Goal: Task Accomplishment & Management: Use online tool/utility

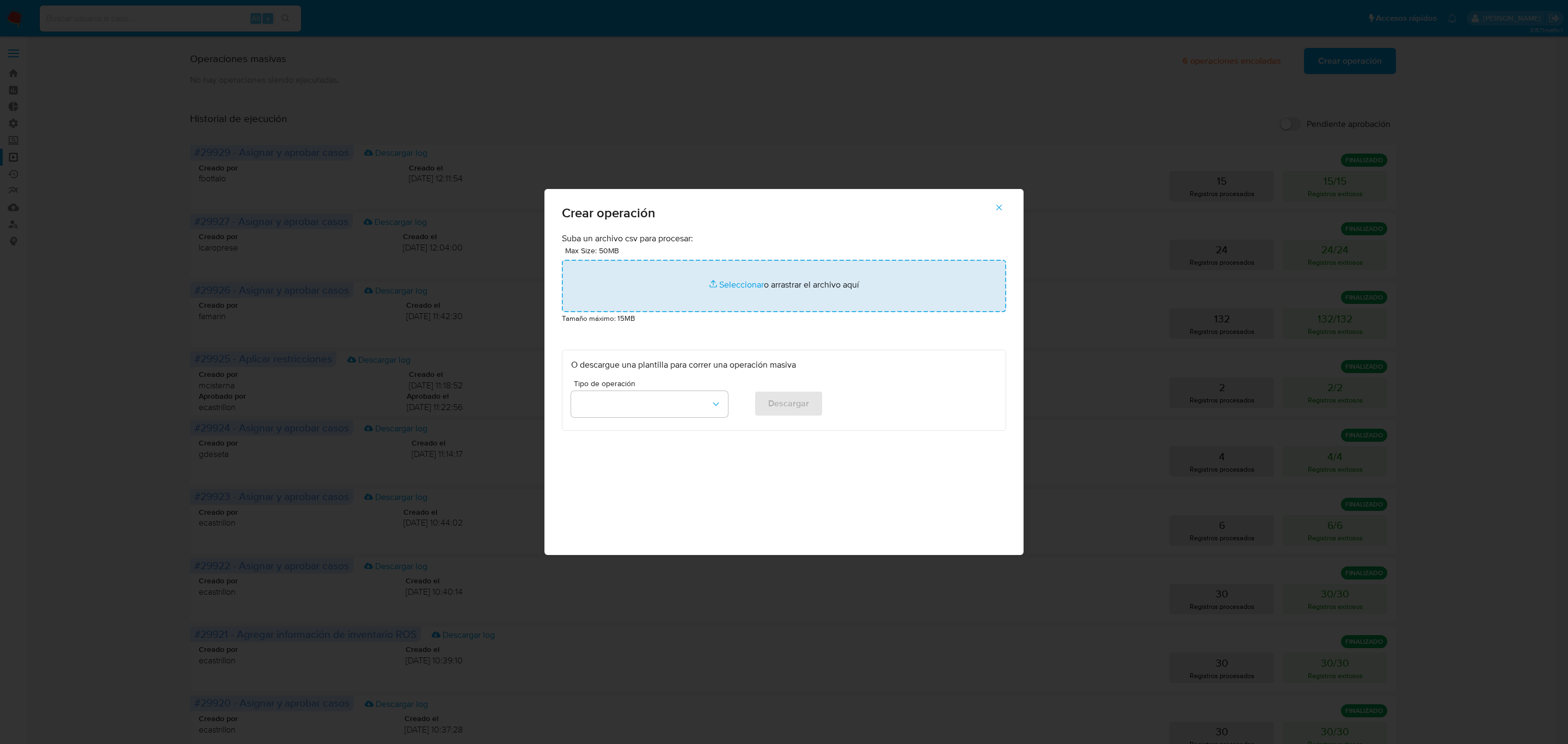
click at [763, 288] on input "file" at bounding box center [784, 286] width 444 height 52
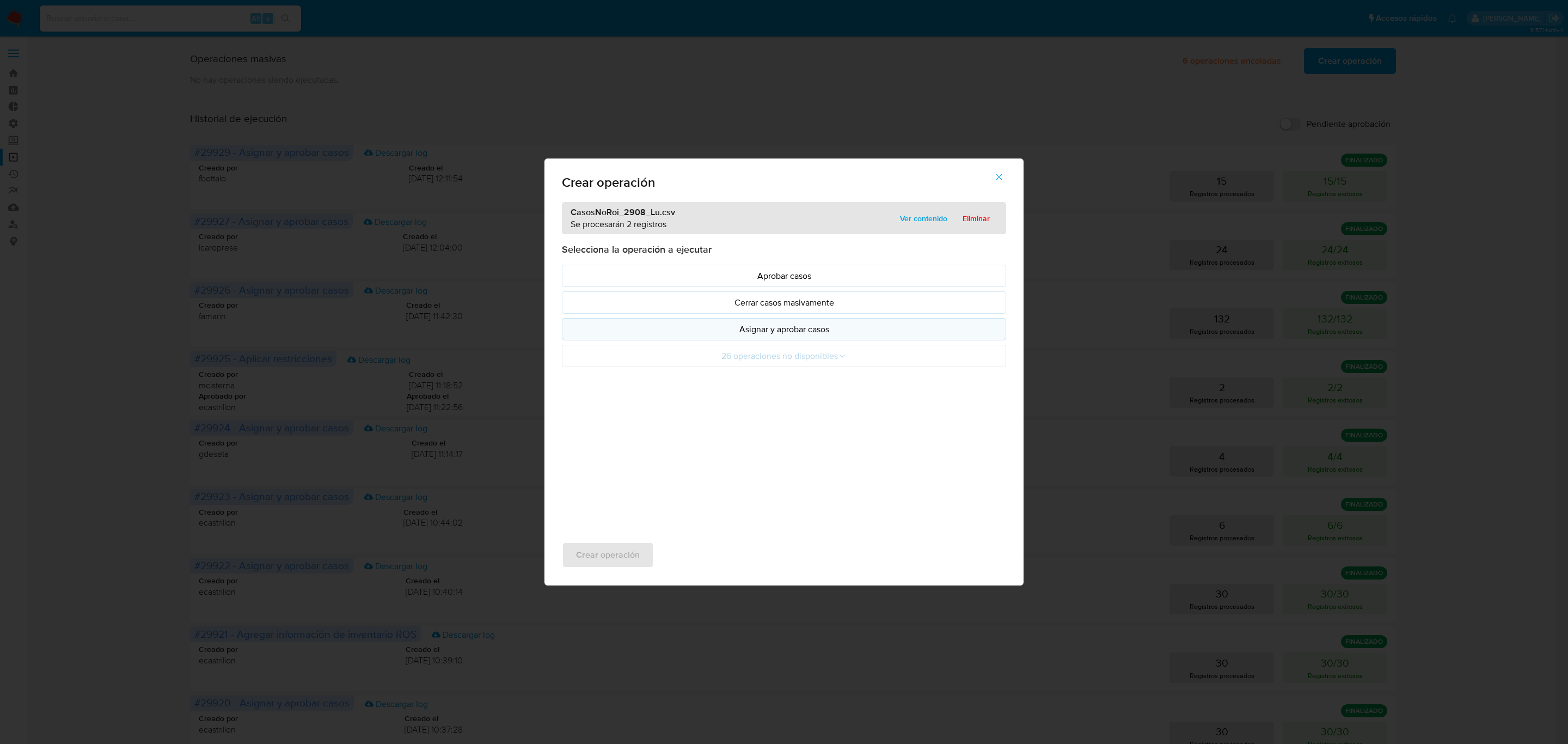
click at [735, 338] on button "Asignar y aprobar casos" at bounding box center [784, 330] width 444 height 22
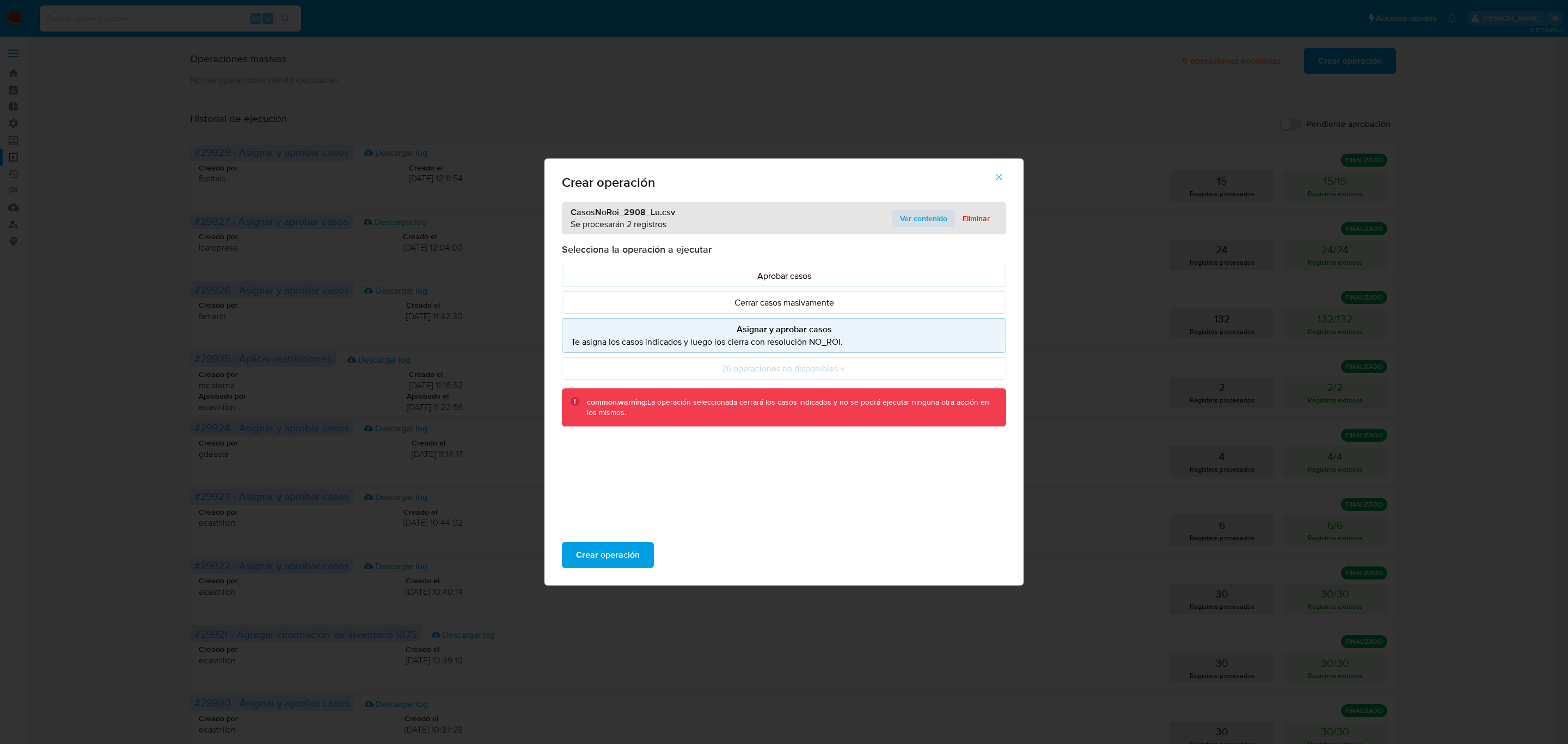
click at [911, 216] on span "Ver contenido" at bounding box center [924, 218] width 48 height 15
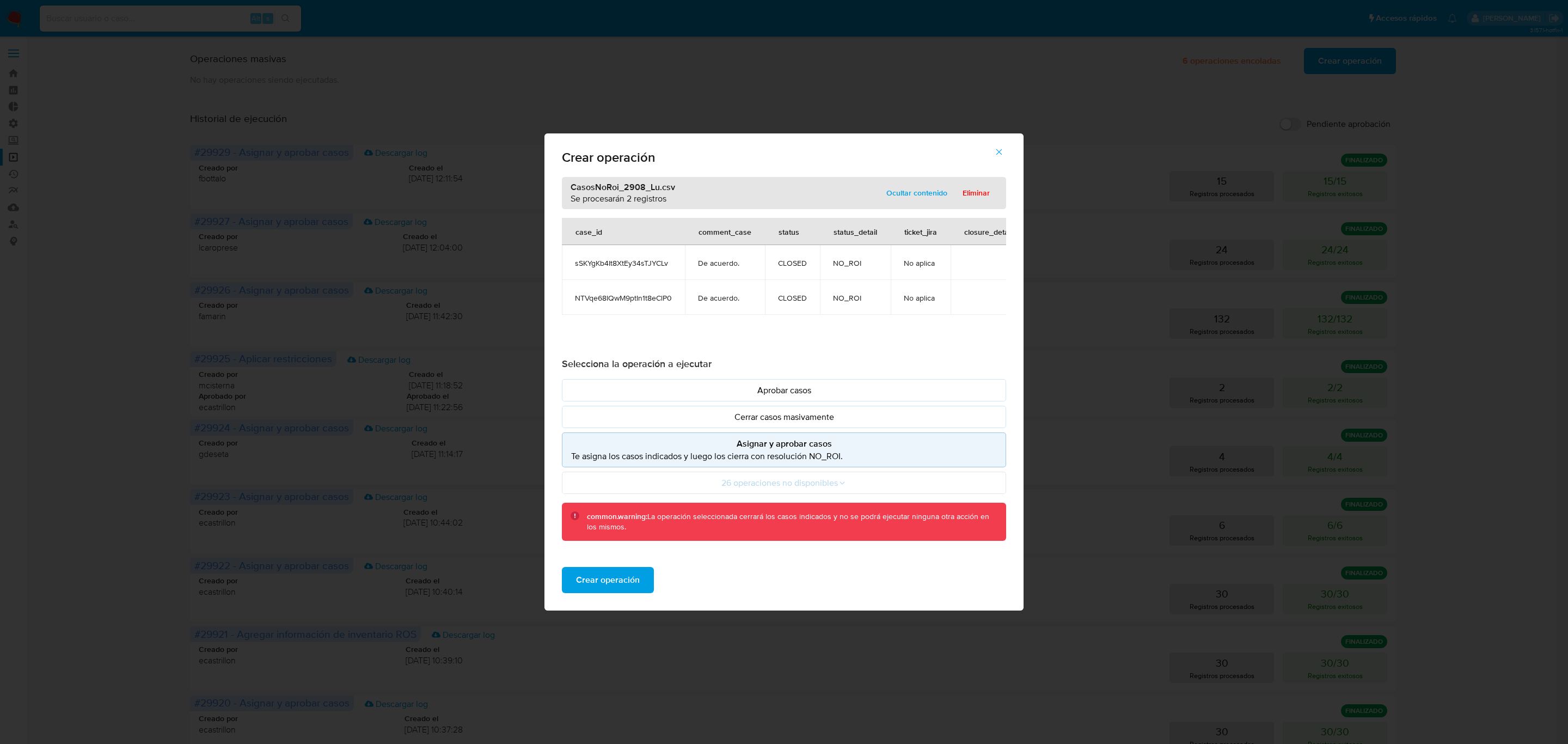
click at [609, 564] on div "Crear operación" at bounding box center [784, 580] width 479 height 61
click at [609, 570] on span "Crear operación" at bounding box center [607, 580] width 63 height 24
click at [1000, 147] on icon "button" at bounding box center [999, 152] width 10 height 10
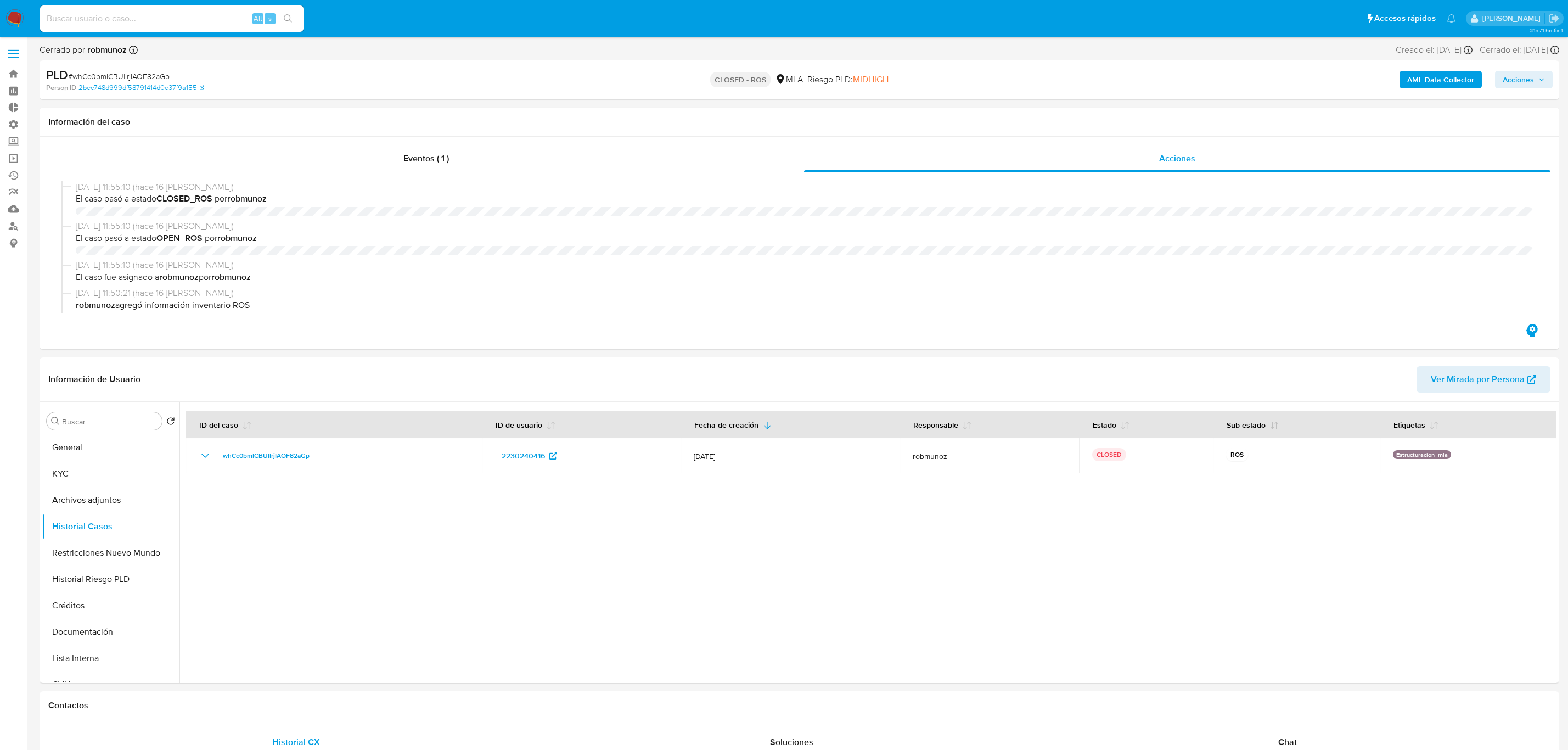
select select "10"
click at [10, 156] on link "Operaciones masivas" at bounding box center [65, 158] width 131 height 17
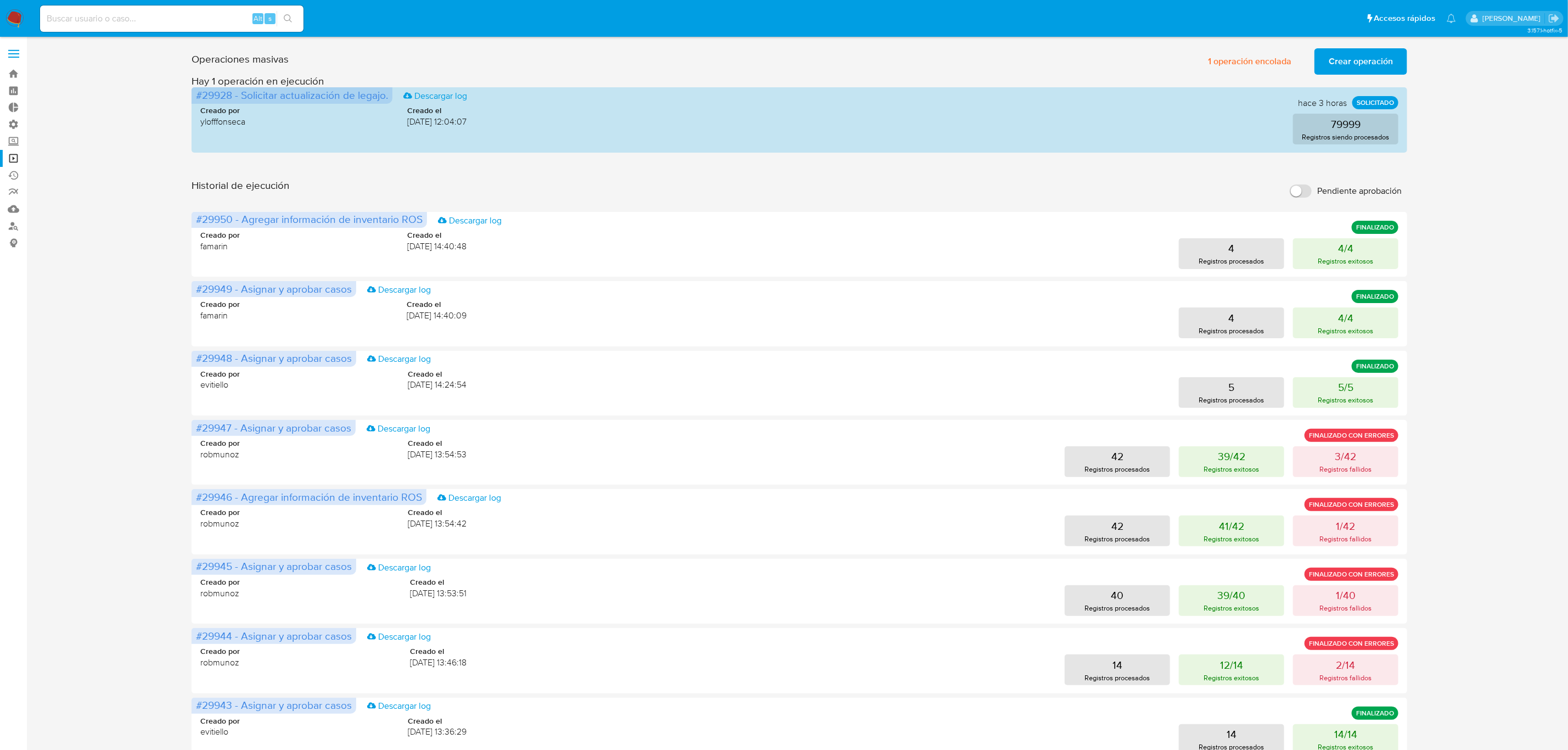
click at [1343, 60] on span "Crear operación" at bounding box center [1361, 62] width 64 height 24
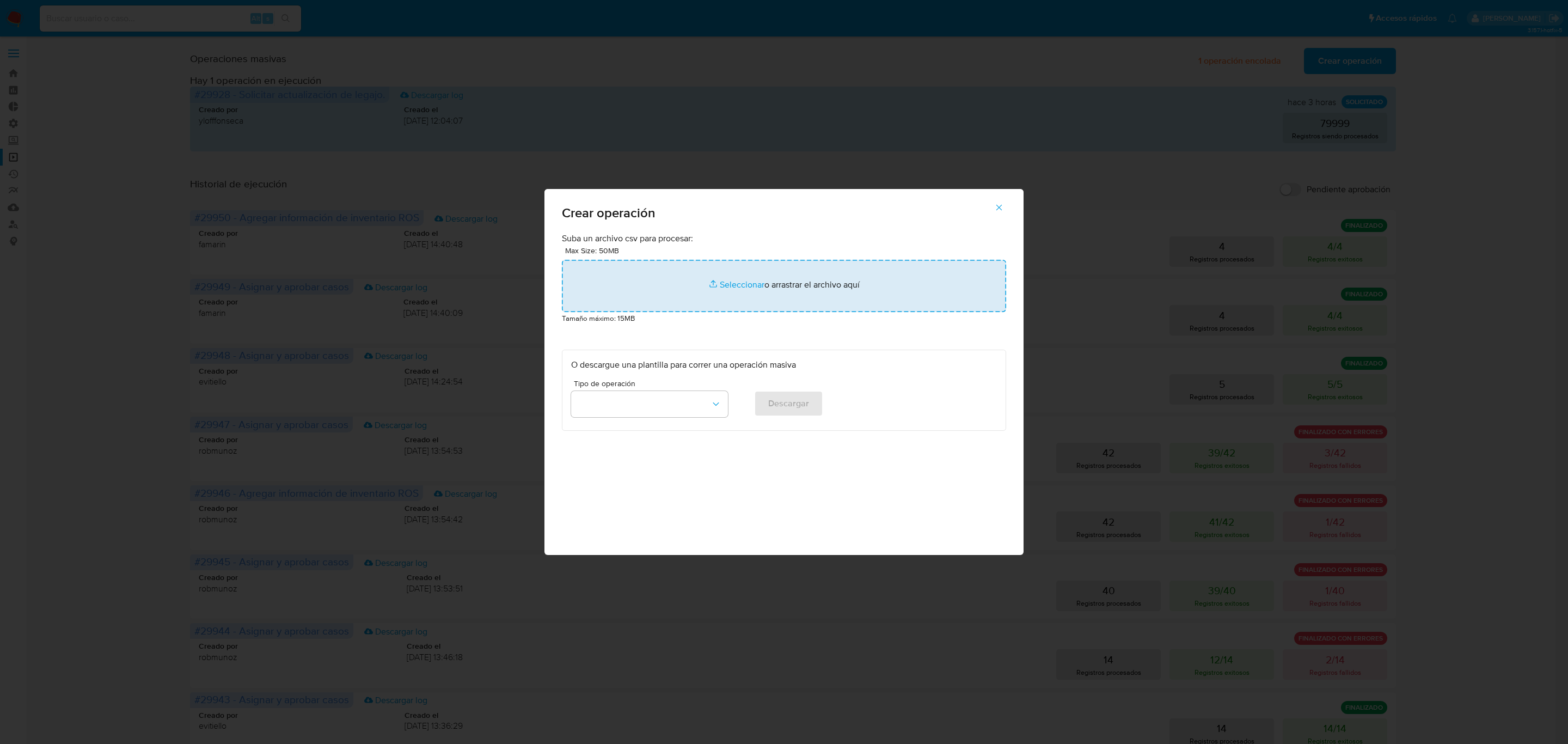
click at [695, 286] on input "file" at bounding box center [784, 286] width 444 height 52
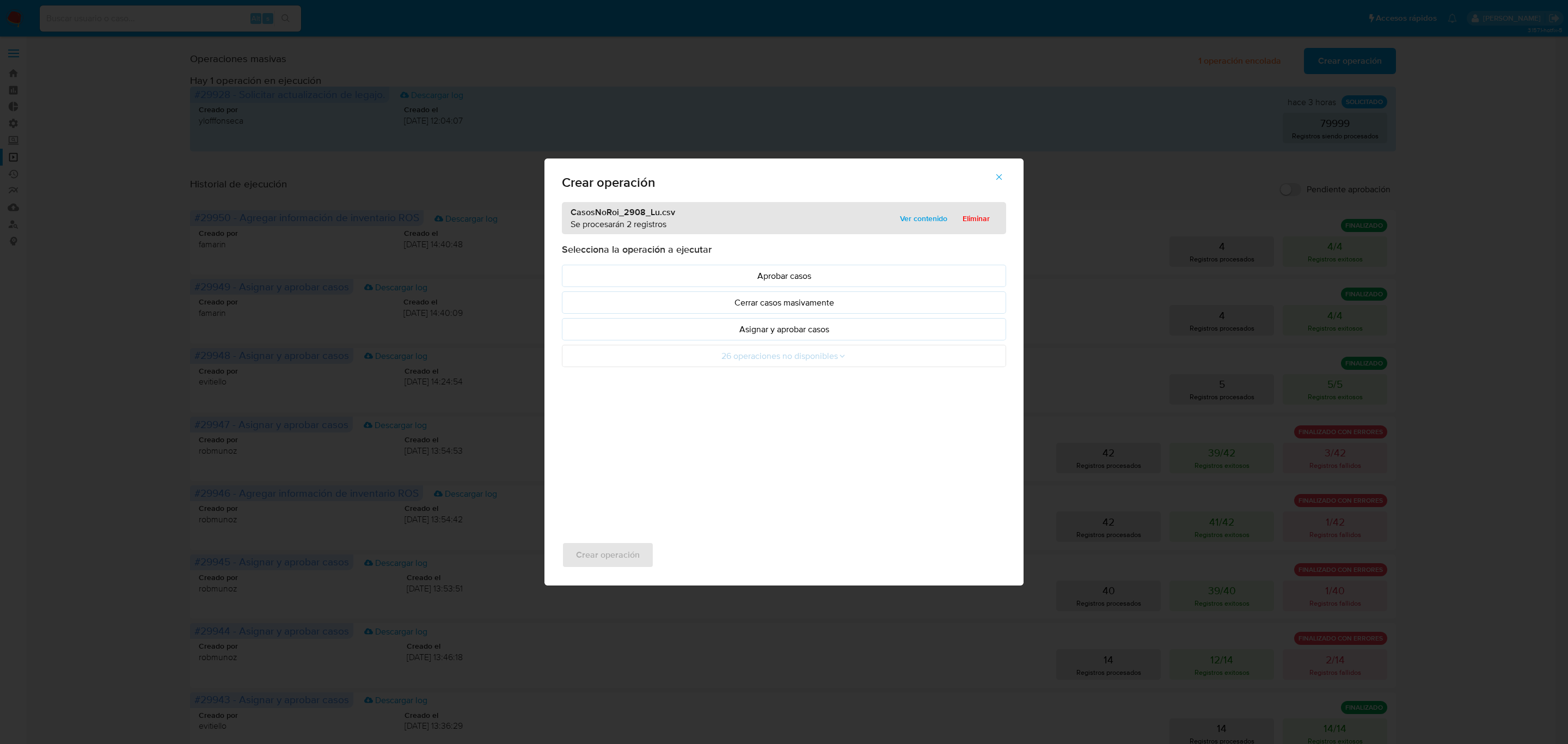
click at [814, 336] on p "Asignar y aprobar casos" at bounding box center [784, 330] width 426 height 13
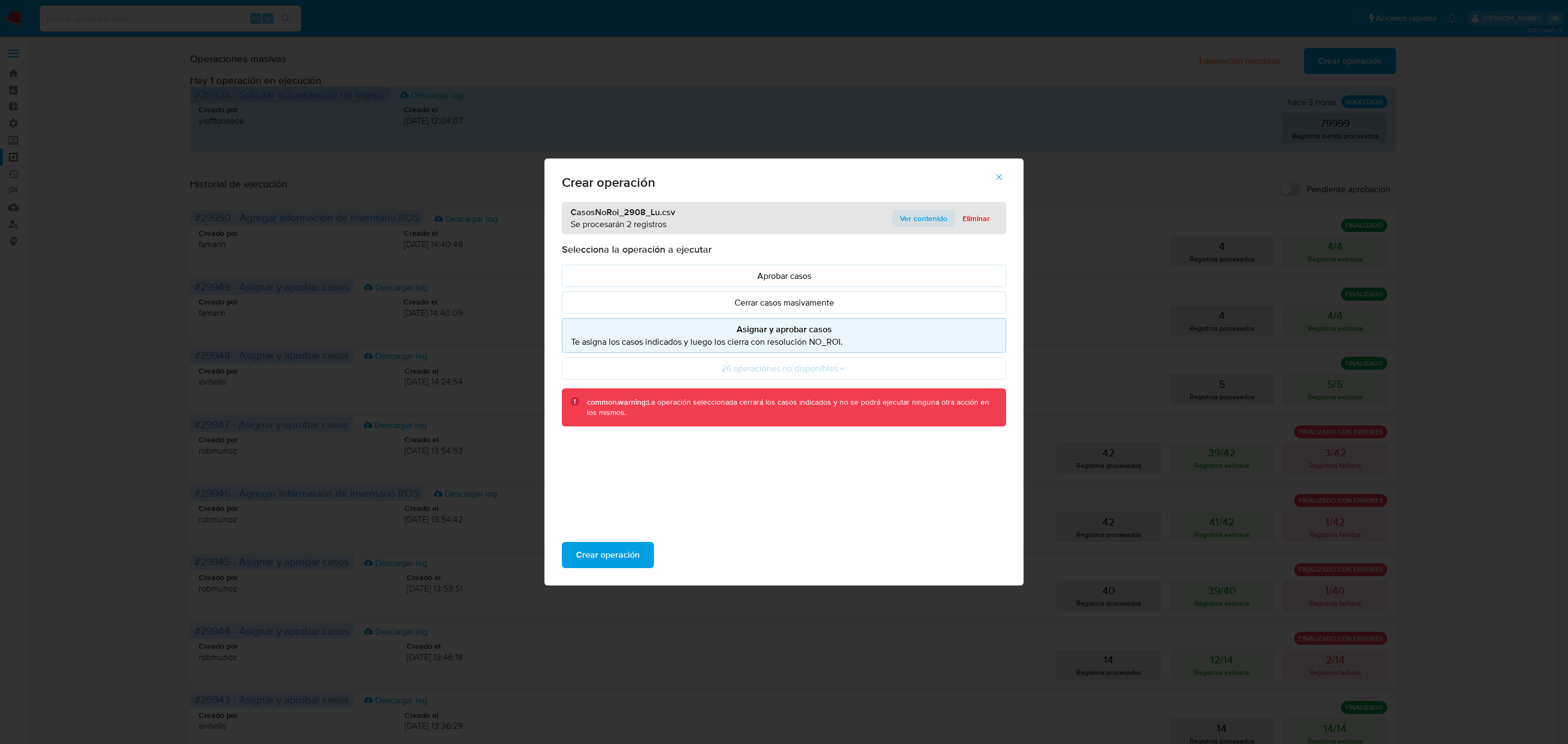
click at [912, 214] on span "Ver contenido" at bounding box center [924, 218] width 48 height 15
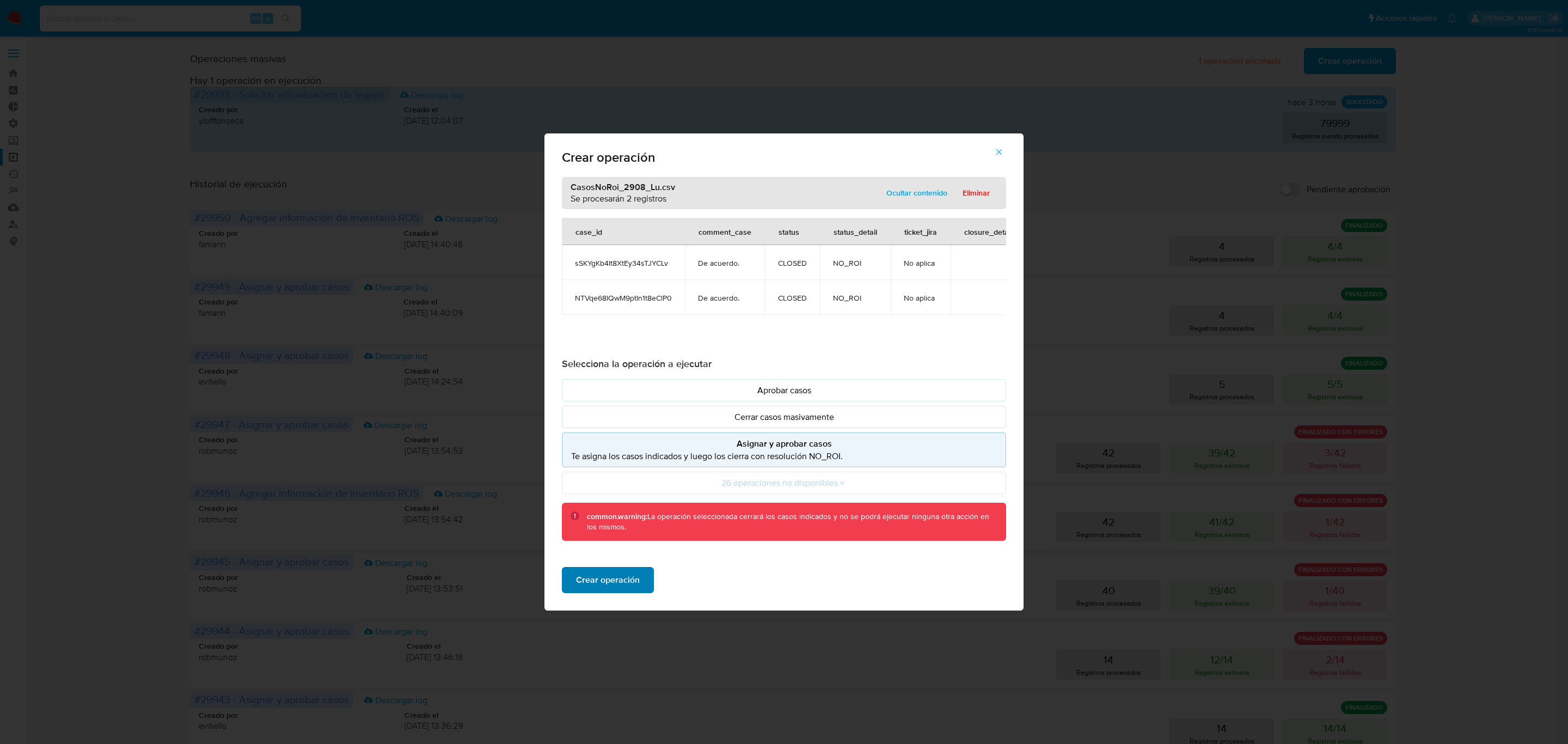
click at [593, 587] on span "Crear operación" at bounding box center [607, 580] width 63 height 24
